Goal: Information Seeking & Learning: Learn about a topic

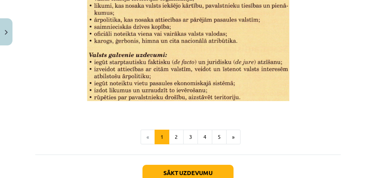
scroll to position [1011, 0]
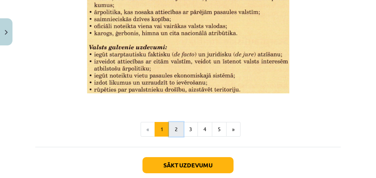
click at [178, 127] on button "2" at bounding box center [176, 129] width 15 height 15
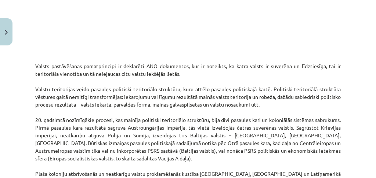
scroll to position [473, 0]
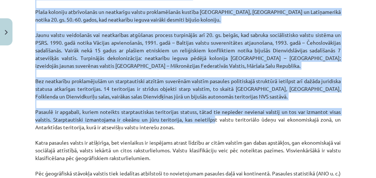
drag, startPoint x: 34, startPoint y: 43, endPoint x: 210, endPoint y: 119, distance: 191.3
click at [210, 118] on div "Mācību tēma: Ģeogrāfijas i - 10. klases 1.ieskaites mācību materiāls #5 3. tēma…" at bounding box center [188, 89] width 376 height 178
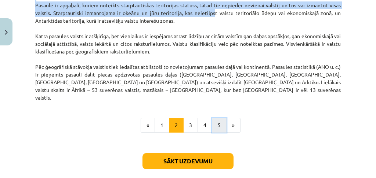
click at [212, 121] on button "5" at bounding box center [219, 125] width 15 height 15
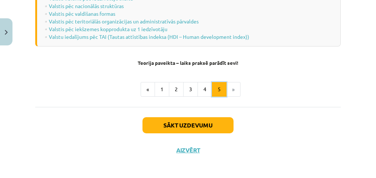
scroll to position [1105, 0]
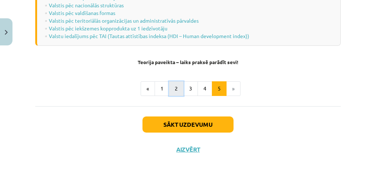
click at [173, 84] on button "2" at bounding box center [176, 88] width 15 height 15
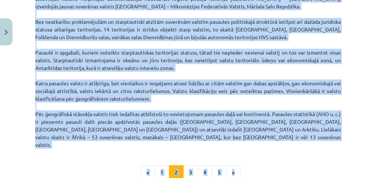
scroll to position [710, 0]
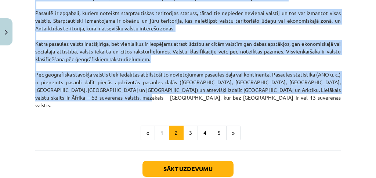
drag, startPoint x: 33, startPoint y: 63, endPoint x: 180, endPoint y: 98, distance: 151.0
copy p "Loremi dolorsitamet consecteturad el seddoeius TEM incididunt, utl et dolorema,…"
click at [191, 127] on button "3" at bounding box center [190, 133] width 15 height 15
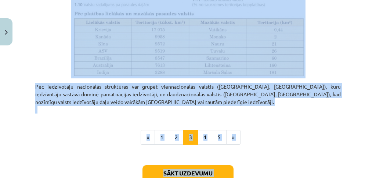
scroll to position [464, 0]
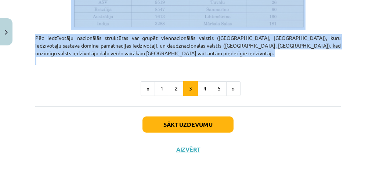
drag, startPoint x: 30, startPoint y: 121, endPoint x: 139, endPoint y: 59, distance: 125.7
click at [139, 59] on div "Mācību tēma: Ģeogrāfijas i - 10. klases 1.ieskaites mācību materiāls #5 3. tēma…" at bounding box center [188, 89] width 376 height 178
copy div "Loremi dolorsitamet consect ad elitseddoeiusm temporincidid utlaboree dolorema …"
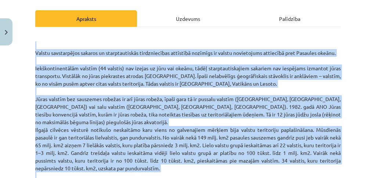
scroll to position [0, 0]
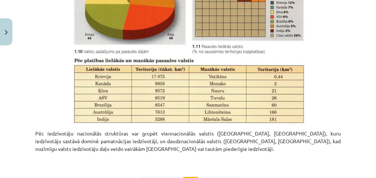
scroll to position [391, 0]
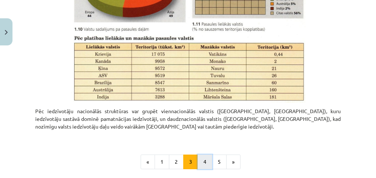
click at [204, 167] on button "4" at bounding box center [204, 162] width 15 height 15
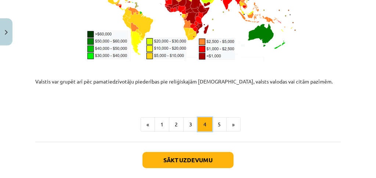
scroll to position [1060, 0]
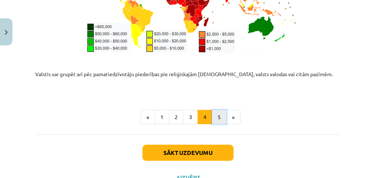
click at [215, 113] on button "5" at bounding box center [219, 117] width 15 height 15
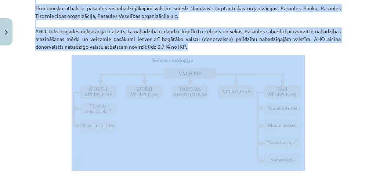
scroll to position [636, 0]
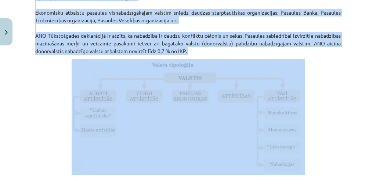
drag, startPoint x: 29, startPoint y: 69, endPoint x: 218, endPoint y: 50, distance: 189.9
click at [218, 50] on div "Mācību tēma: Ģeogrāfijas i - 10. klases 1.ieskaites mācību materiāls #5 3. tēma…" at bounding box center [188, 89] width 376 height 178
copy div "Loremi dolorsitam consect Adipiscin ELI se doeiu temporincididu utlaboreetdol m…"
click at [144, 117] on img at bounding box center [188, 117] width 233 height 116
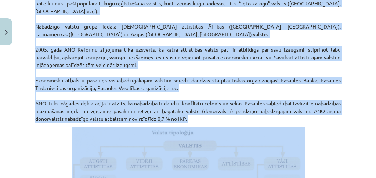
scroll to position [538, 0]
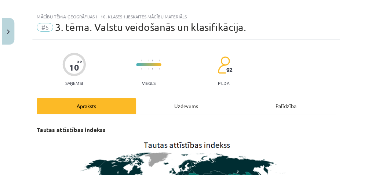
scroll to position [0, 0]
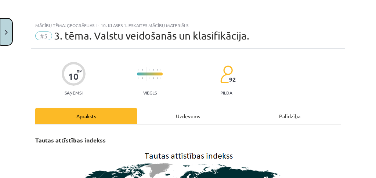
click at [8, 35] on button "Close" at bounding box center [6, 31] width 12 height 27
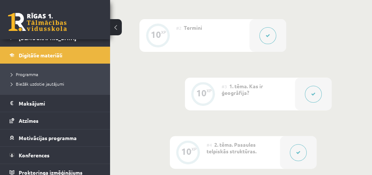
scroll to position [291, 0]
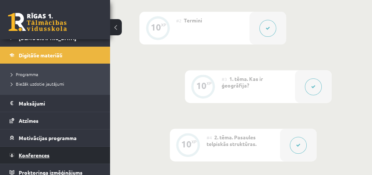
click at [36, 156] on span "Konferences" at bounding box center [34, 154] width 31 height 7
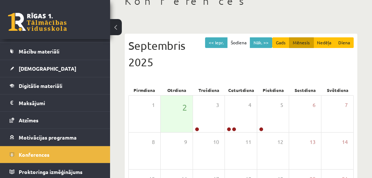
scroll to position [49, 0]
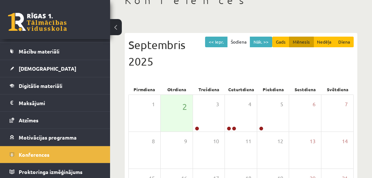
click at [43, 20] on link at bounding box center [37, 22] width 59 height 18
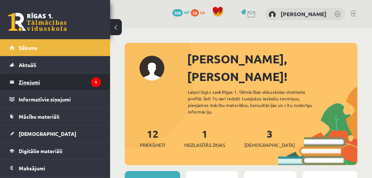
click at [56, 85] on legend "Ziņojumi 1" at bounding box center [60, 82] width 82 height 17
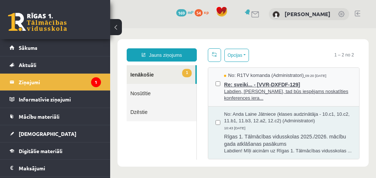
click at [240, 95] on span "Labdien, Marta, tad būs iespējams noskatīties konferences iera..." at bounding box center [288, 95] width 128 height 14
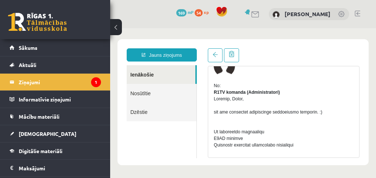
scroll to position [24, 0]
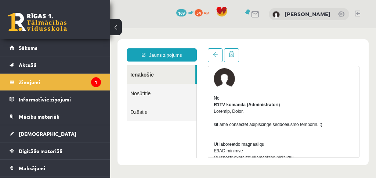
click at [116, 30] on button at bounding box center [116, 27] width 12 height 16
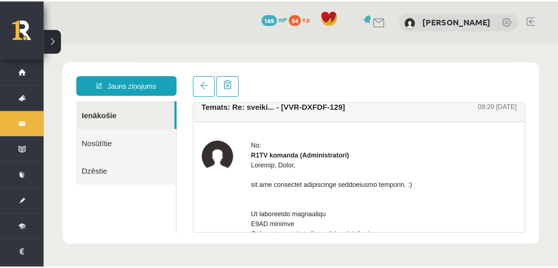
scroll to position [0, 0]
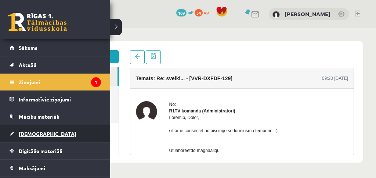
click at [37, 131] on span "[DEMOGRAPHIC_DATA]" at bounding box center [48, 134] width 58 height 7
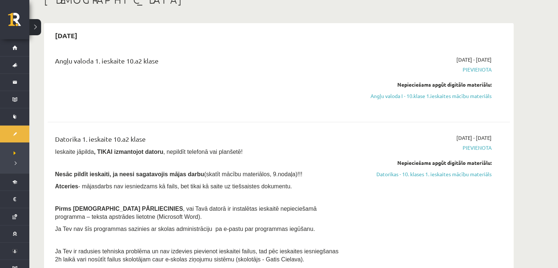
scroll to position [37, 0]
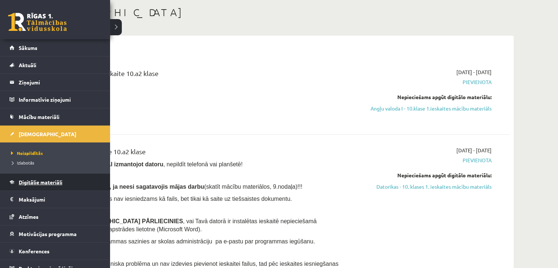
click at [45, 178] on span "Digitālie materiāli" at bounding box center [41, 182] width 44 height 7
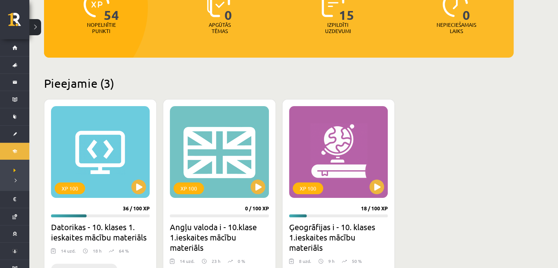
scroll to position [147, 0]
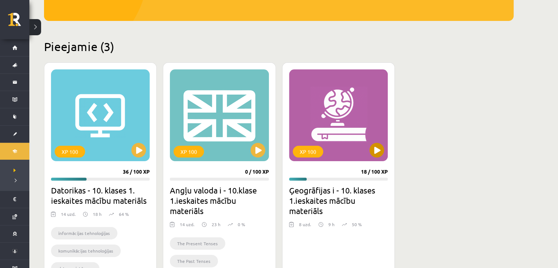
click at [300, 151] on div "XP 100" at bounding box center [308, 152] width 30 height 12
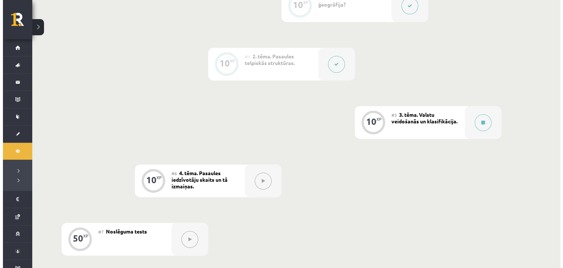
scroll to position [316, 0]
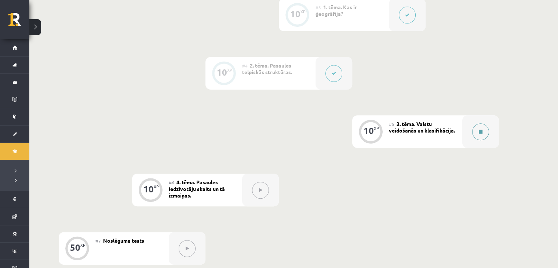
click at [480, 141] on div at bounding box center [480, 131] width 37 height 33
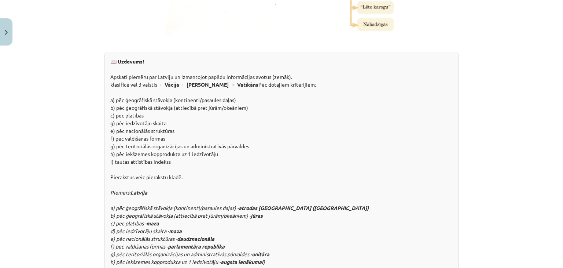
scroll to position [698, 0]
